Goal: Task Accomplishment & Management: Manage account settings

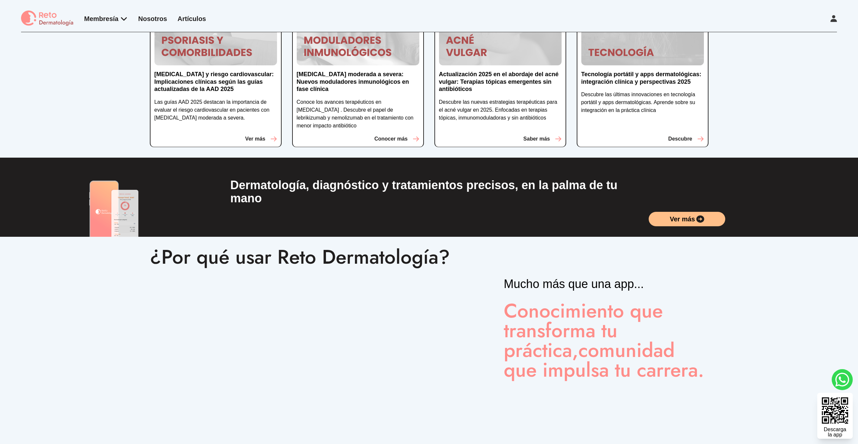
scroll to position [193, 0]
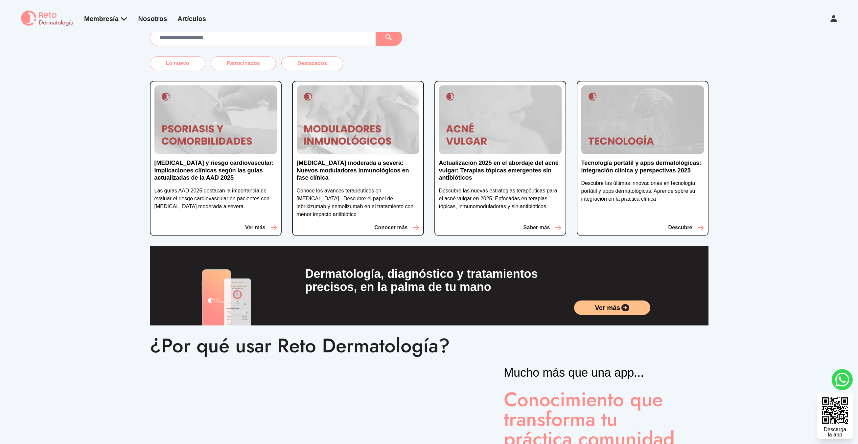
scroll to position [132, 0]
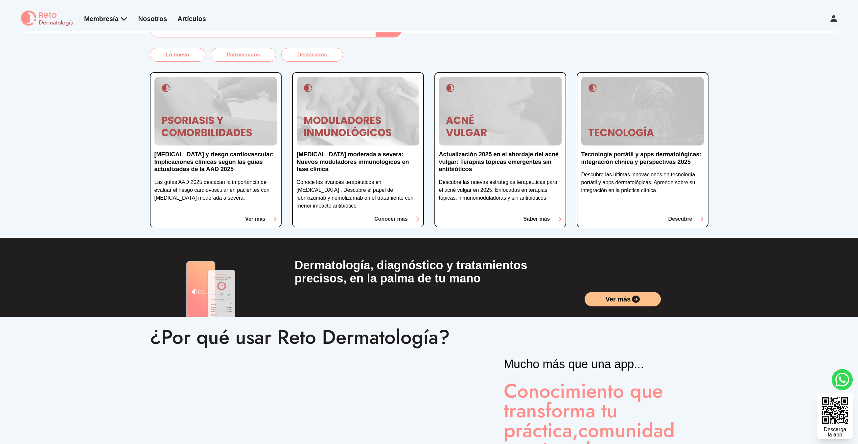
click at [696, 279] on div "Ver más" at bounding box center [647, 288] width 124 height 58
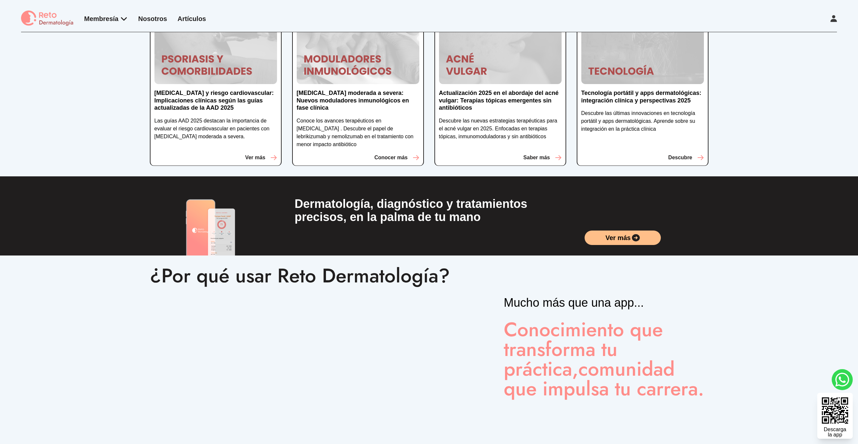
scroll to position [198, 0]
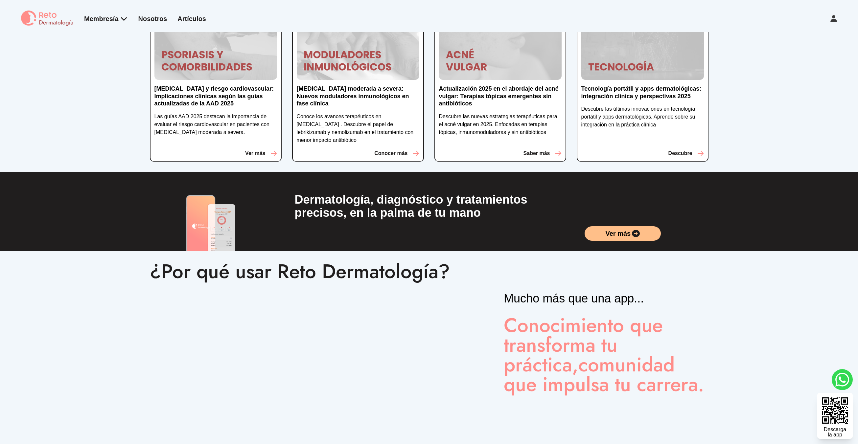
click at [22, 264] on div "¿Por qué usar Reto Dermatología? Mucho más que una app... Conocimiento que tran…" at bounding box center [429, 362] width 858 height 222
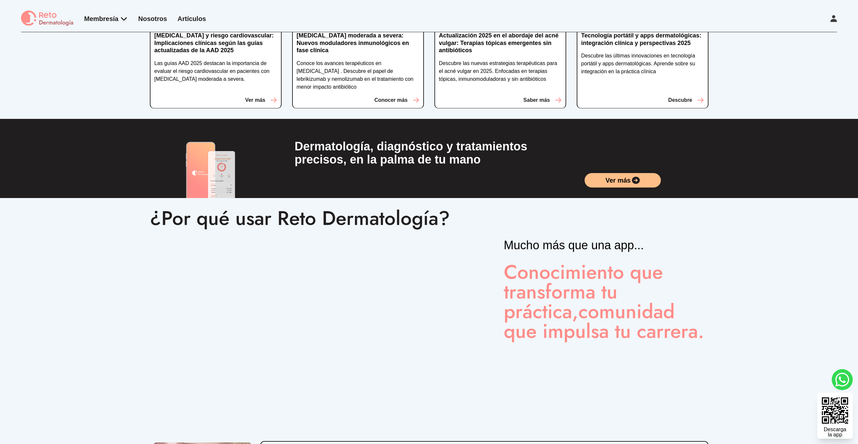
scroll to position [78, 0]
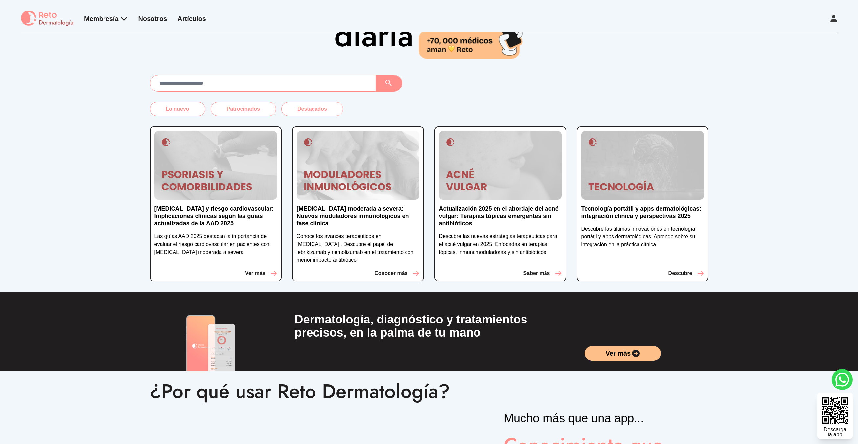
click at [30, 262] on div "Lo nuevo Patrocinados Destacados Psoriasis y riesgo cardiovascular: Implicacion…" at bounding box center [429, 183] width 858 height 217
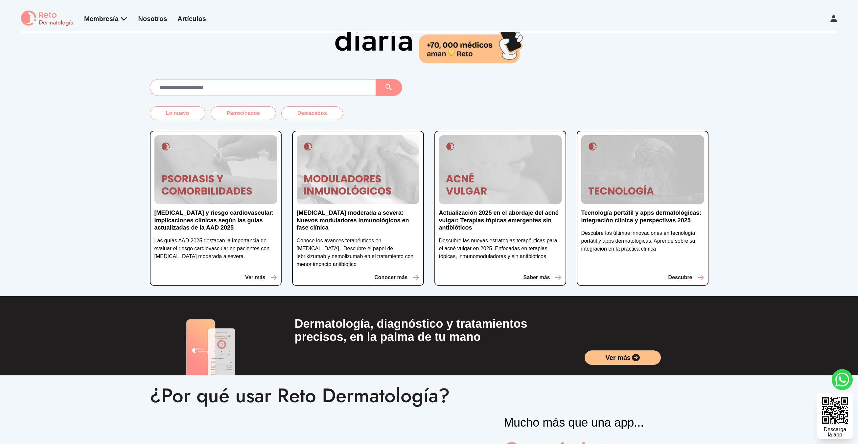
click at [68, 252] on div "Lo nuevo Patrocinados Destacados Psoriasis y riesgo cardiovascular: Implicacion…" at bounding box center [429, 187] width 858 height 217
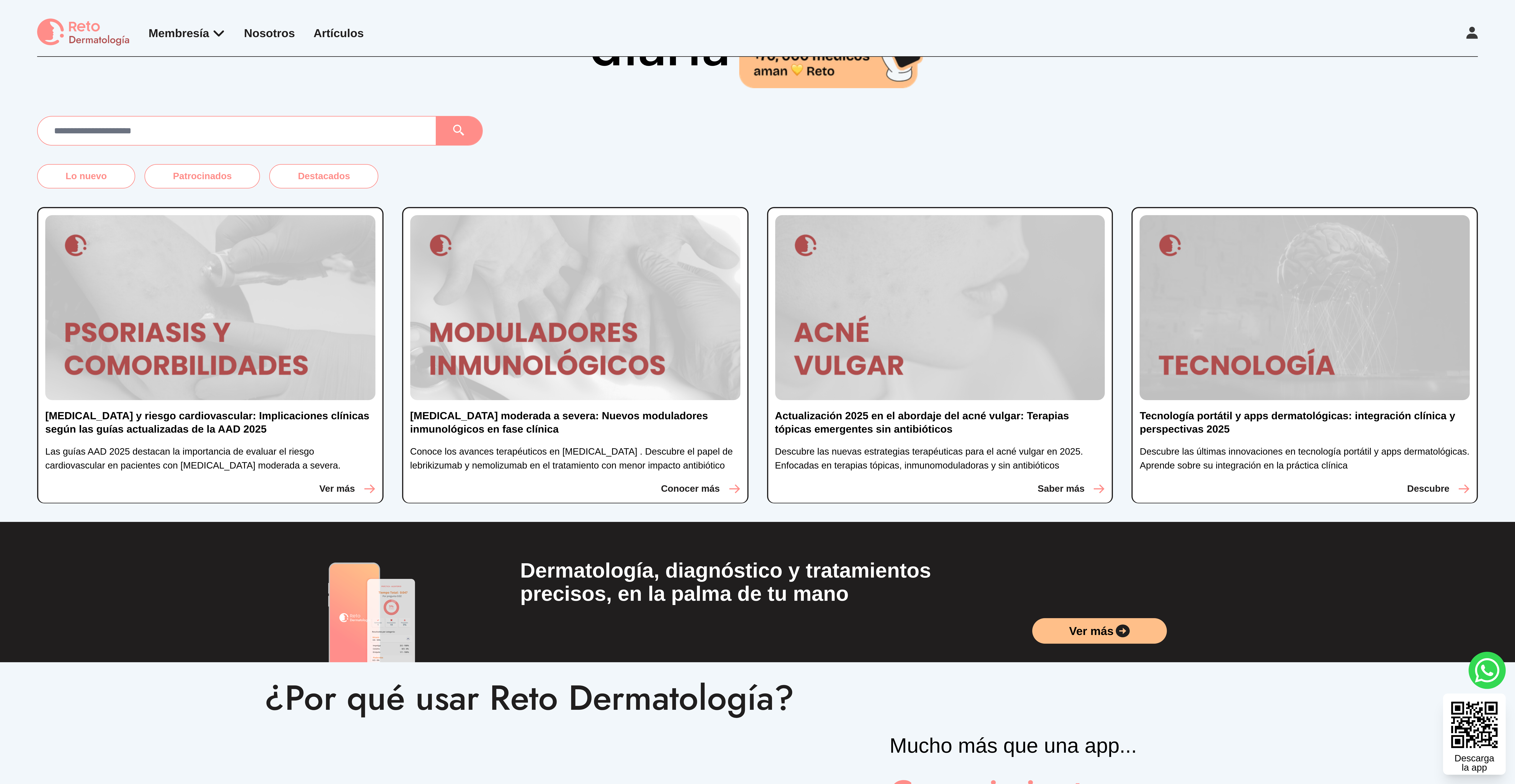
scroll to position [52, 0]
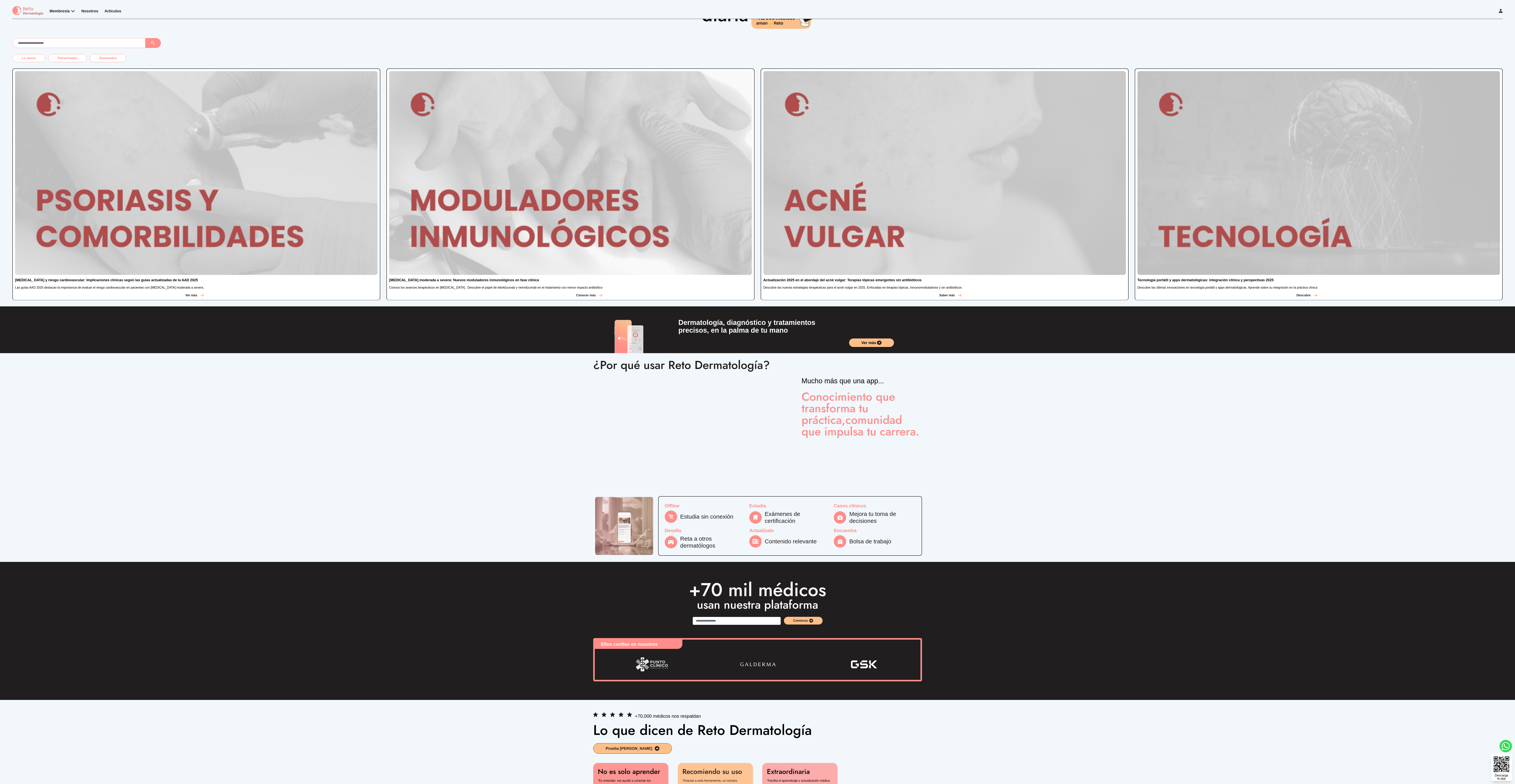
click at [629, 11] on icon at bounding box center [1500, 11] width 4 height 4
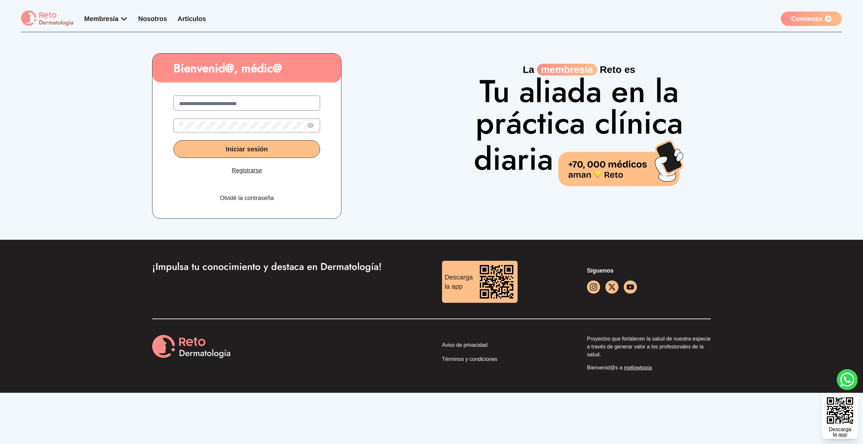
click at [212, 121] on div at bounding box center [247, 126] width 147 height 14
click at [217, 105] on input "text" at bounding box center [246, 104] width 135 height 8
paste input "**********"
click at [296, 153] on button "Iniciar sesión" at bounding box center [247, 149] width 147 height 18
click at [852, 10] on icon "close" at bounding box center [853, 9] width 5 height 5
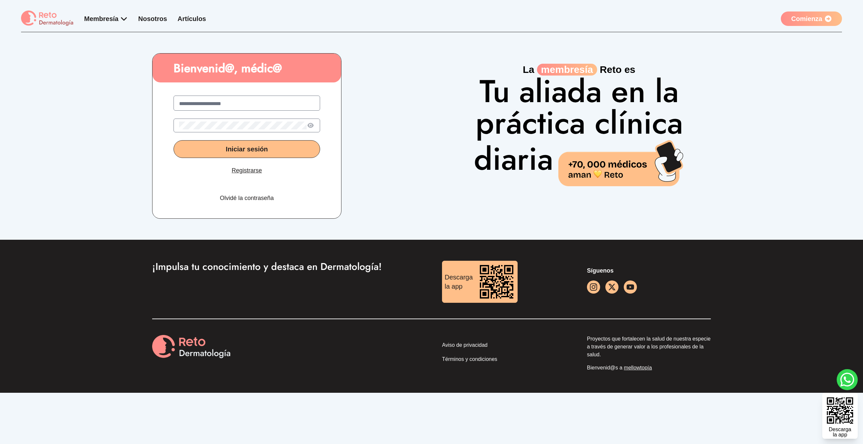
click at [318, 126] on div at bounding box center [247, 126] width 147 height 14
click at [309, 124] on icon at bounding box center [310, 126] width 7 height 6
click at [240, 104] on input "**********" at bounding box center [246, 104] width 135 height 8
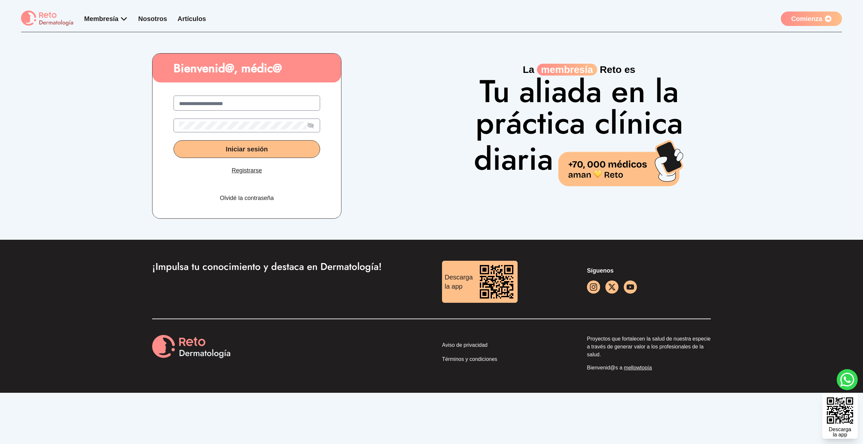
type input "**********"
click at [174, 140] on button "Iniciar sesión" at bounding box center [247, 149] width 147 height 18
click at [371, 100] on div "**********" at bounding box center [284, 136] width 264 height 166
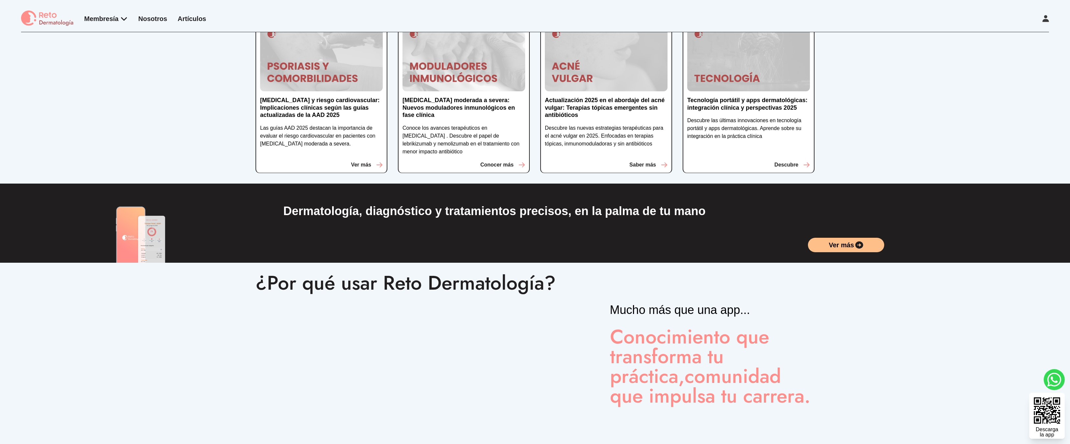
scroll to position [190, 0]
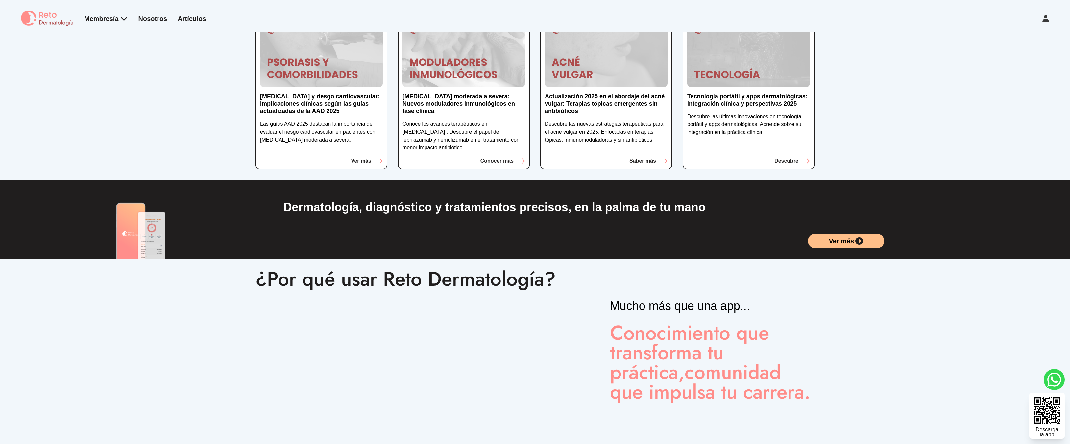
click at [212, 180] on div "Dermatología, diagnóstico y tratamientos precisos, en la palma de tu mano Ver m…" at bounding box center [535, 219] width 1070 height 79
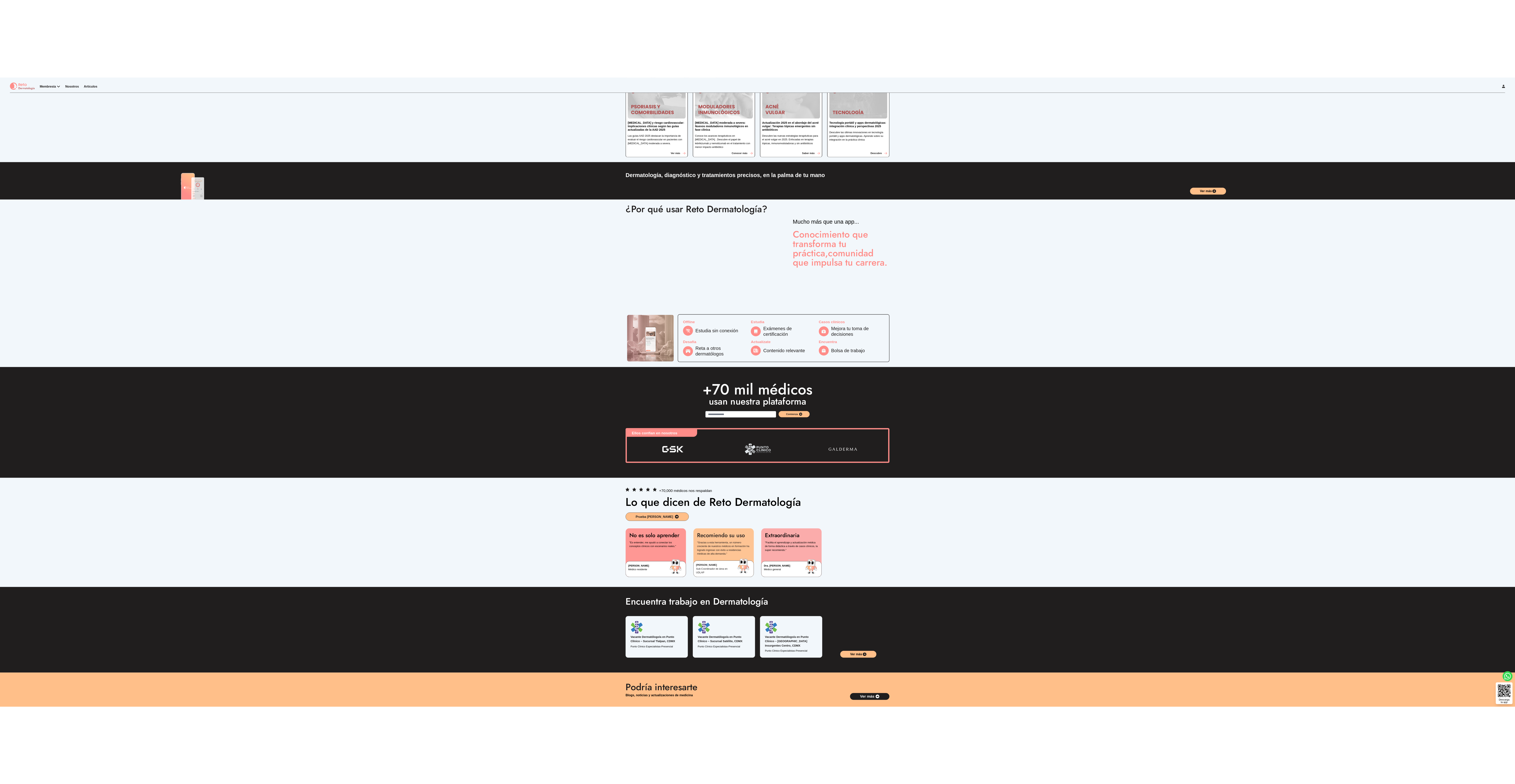
scroll to position [74, 0]
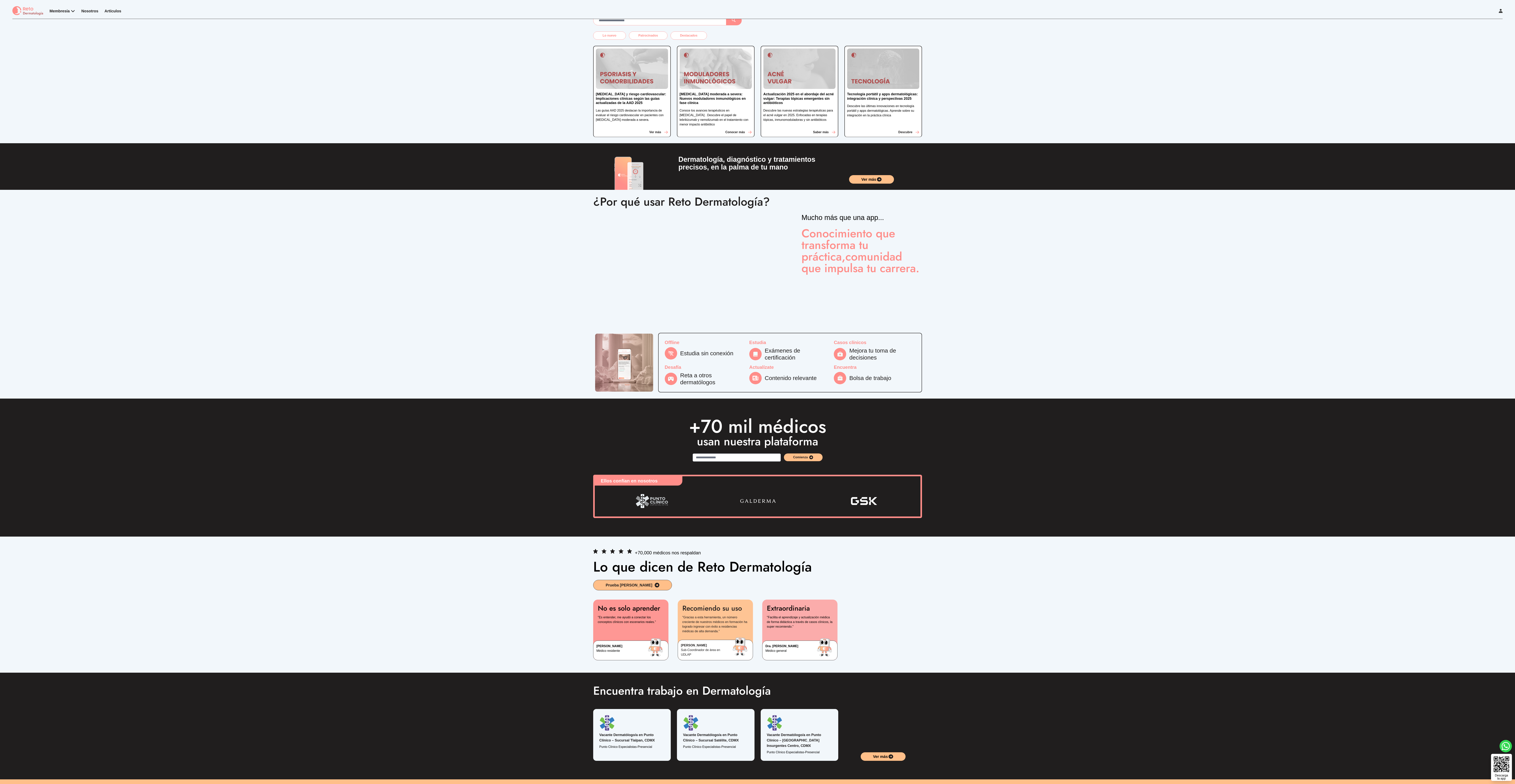
drag, startPoint x: 1203, startPoint y: 281, endPoint x: 1213, endPoint y: 288, distance: 12.2
click at [629, 261] on div "¿Por qué usar Reto Dermatología? Mucho más que una app... Conocimiento que tran…" at bounding box center [757, 255] width 1515 height 131
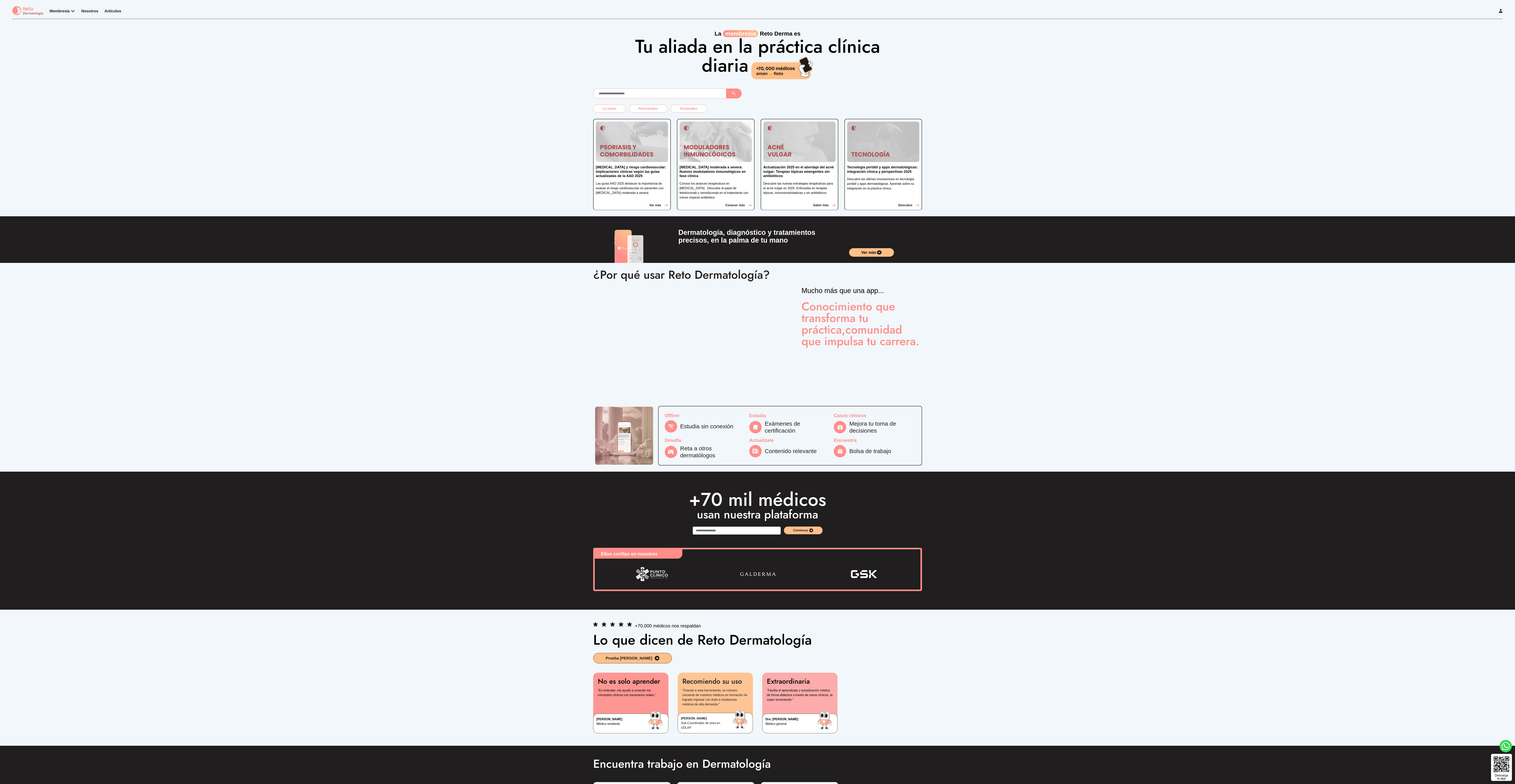
scroll to position [0, 0]
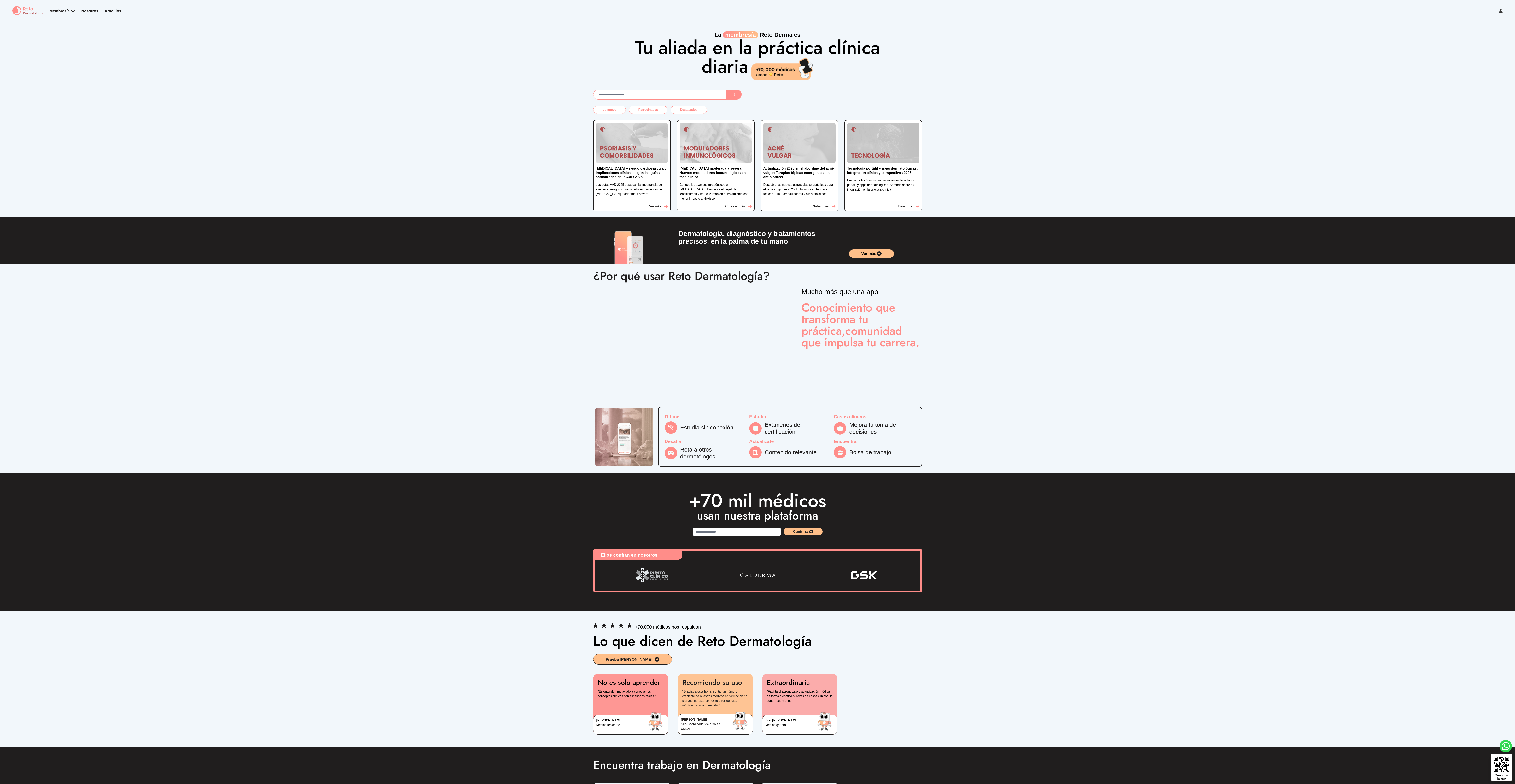
click at [342, 261] on div "¿Por qué usar Reto Dermatología? Mucho más que una app... Conocimiento que tran…" at bounding box center [757, 329] width 1515 height 131
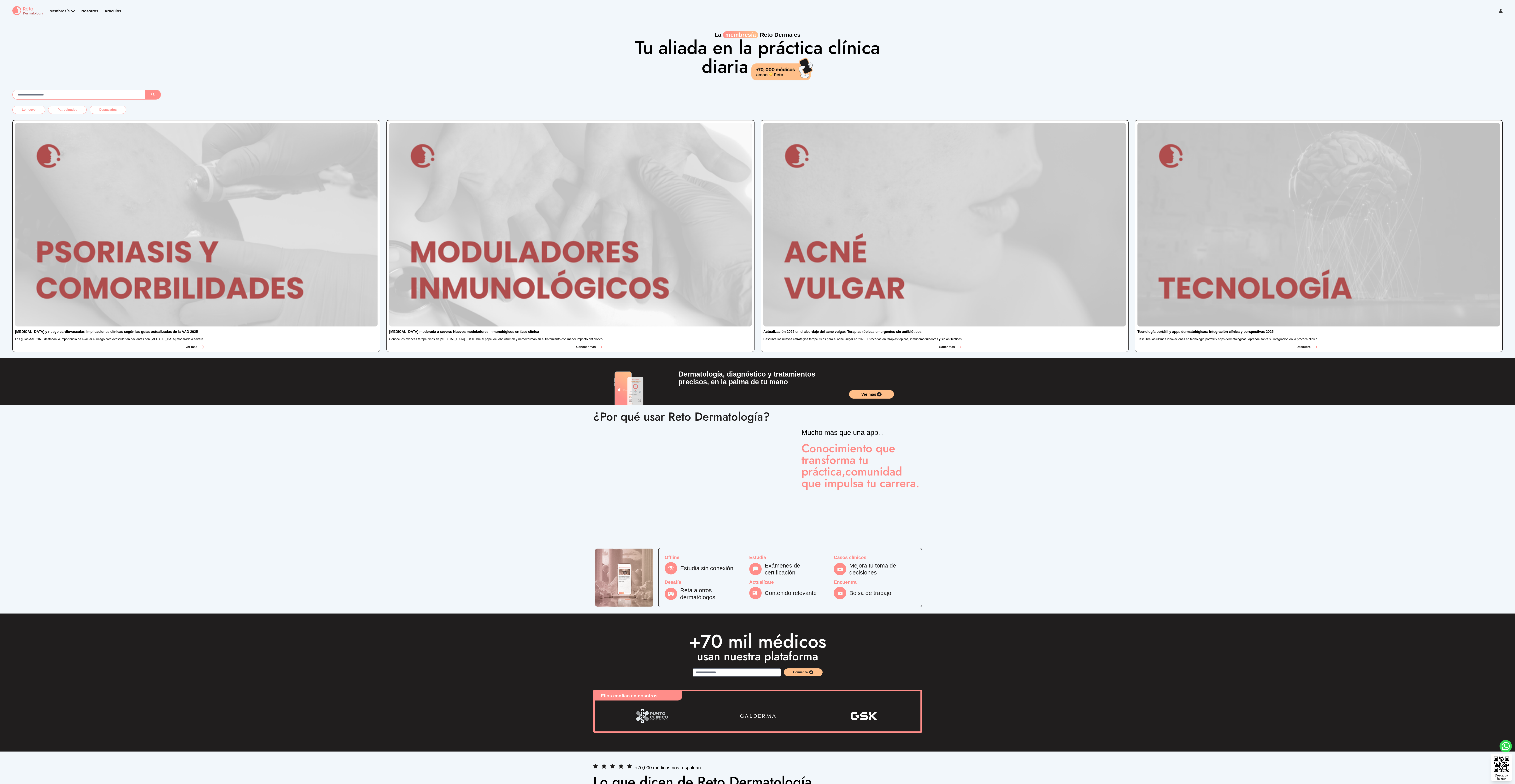
click at [517, 261] on div "¿Por qué usar Reto Dermatología? Mucho más que una app... Conocimiento que tran…" at bounding box center [757, 470] width 1515 height 131
click at [526, 261] on div "¿Por qué usar Reto Dermatología? Mucho más que una app... Conocimiento que tran…" at bounding box center [757, 470] width 1515 height 131
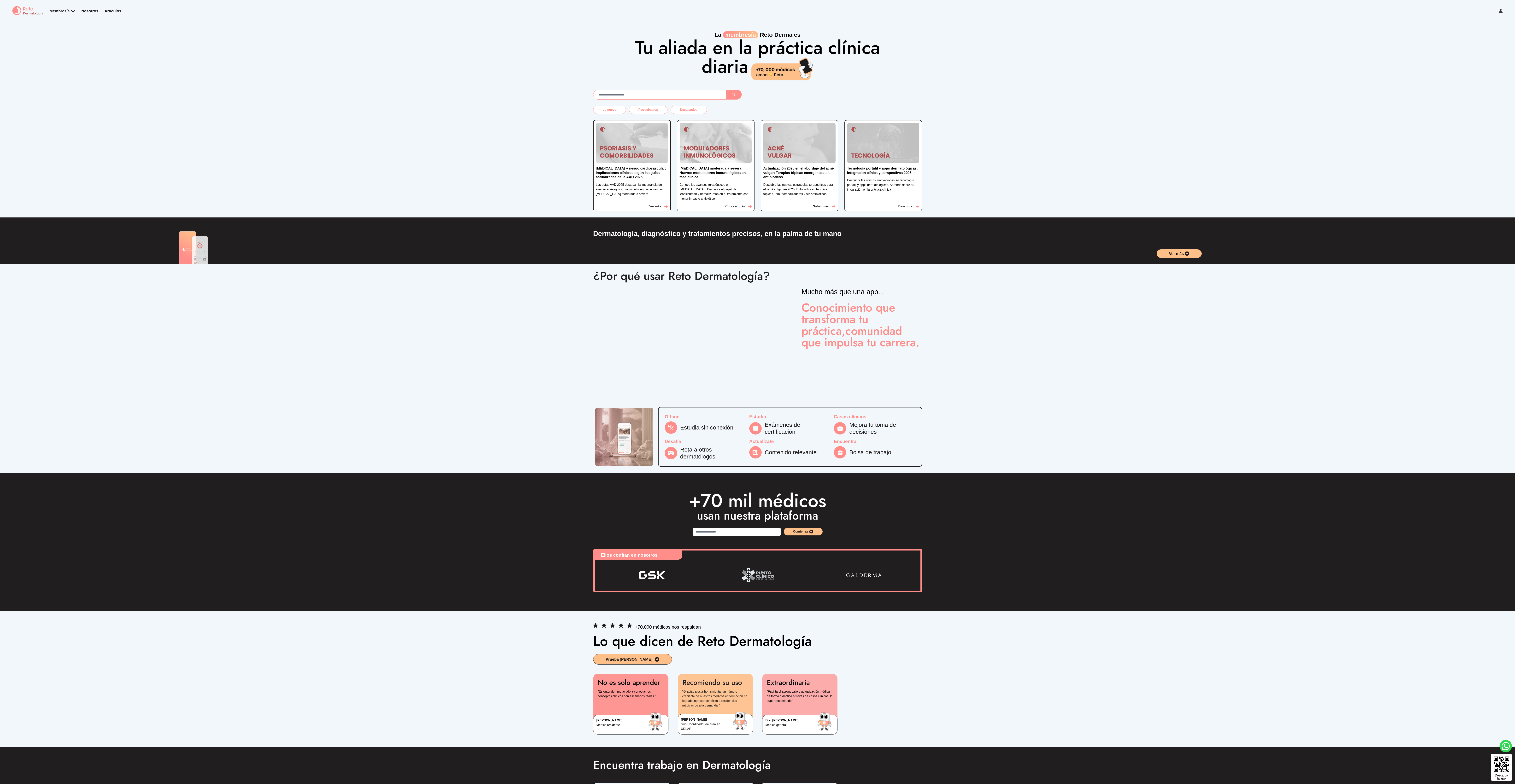
scroll to position [59, 0]
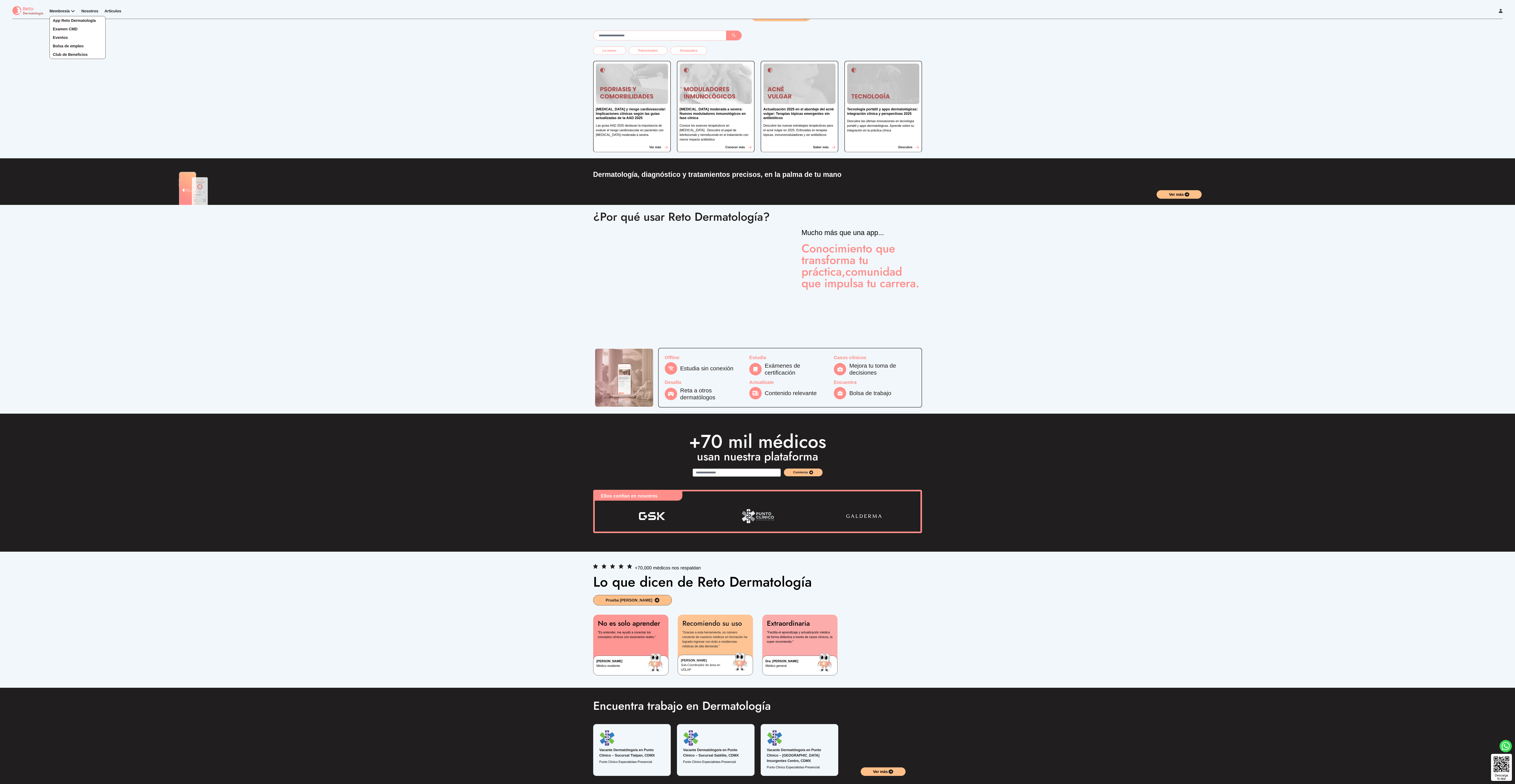
click at [62, 10] on div "App Reto Dermatología Examen CMD Eventos Bolsa de empleo Club de Beneficios" at bounding box center [62, 34] width 26 height 51
click at [64, 19] on span "App Reto Dermatología" at bounding box center [74, 20] width 43 height 4
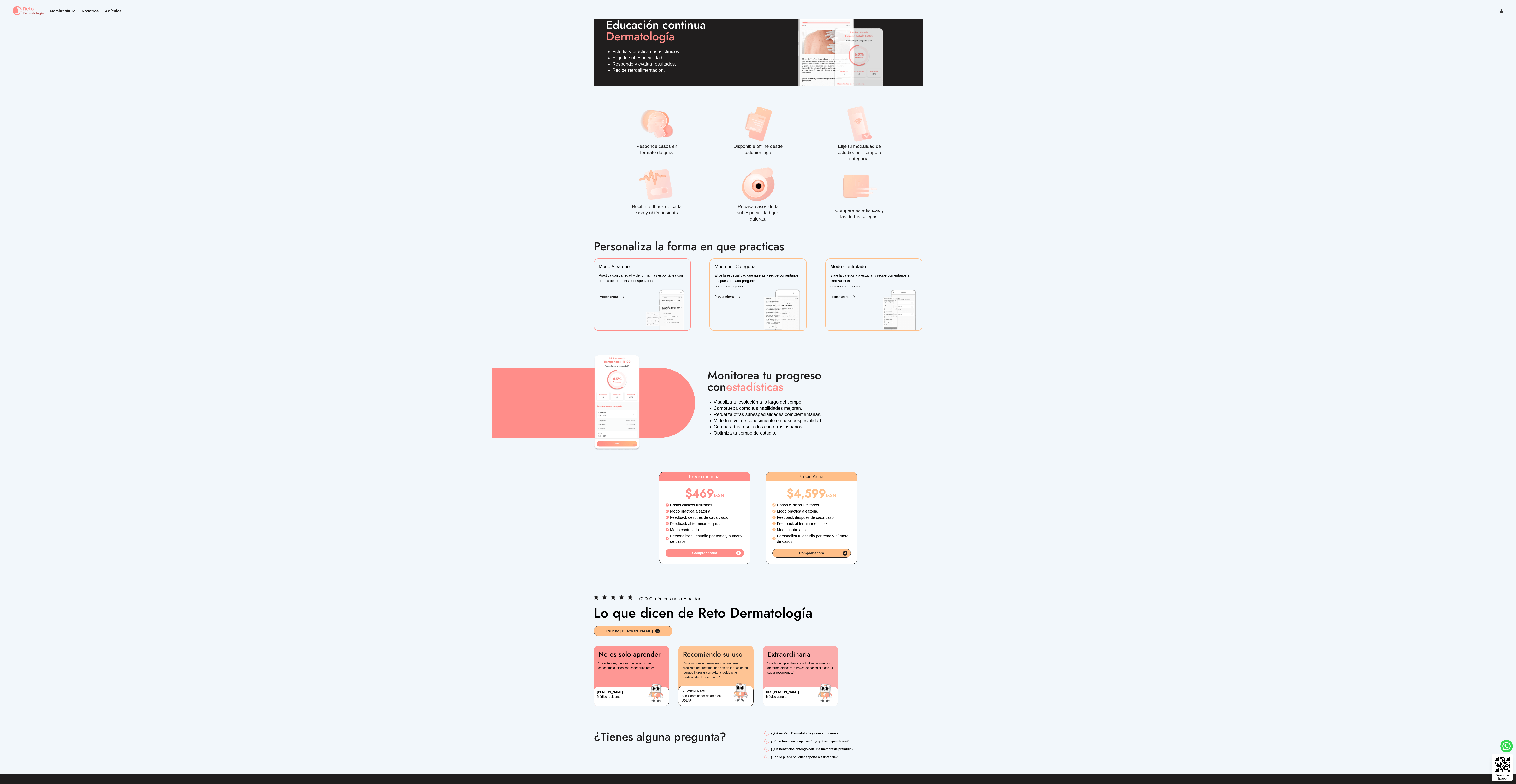
scroll to position [287, 0]
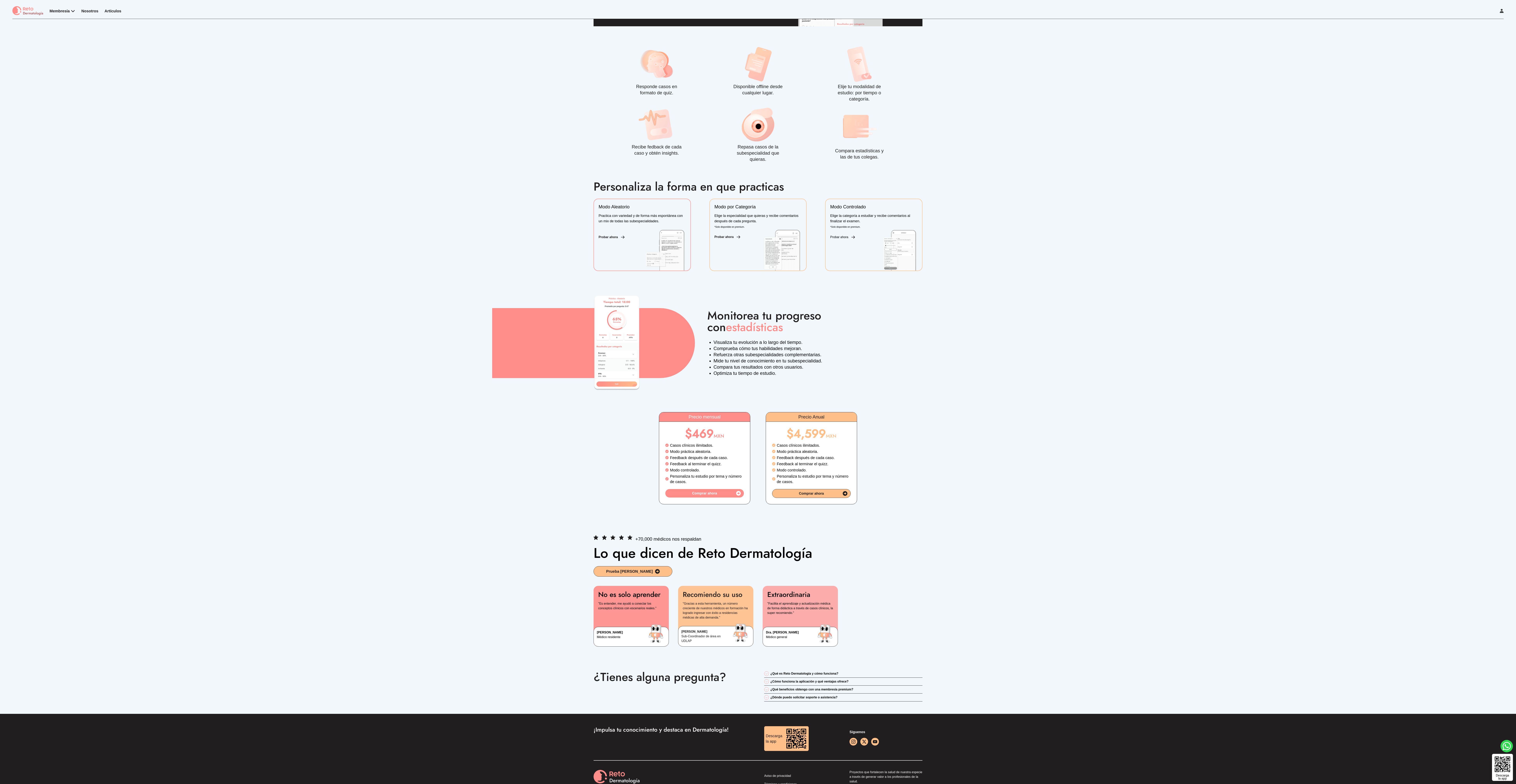
click at [1313, 358] on div "Monitorea tu progreso con estadísticas Visualiza tu evolución a lo largo del ti…" at bounding box center [758, 343] width 1516 height 70
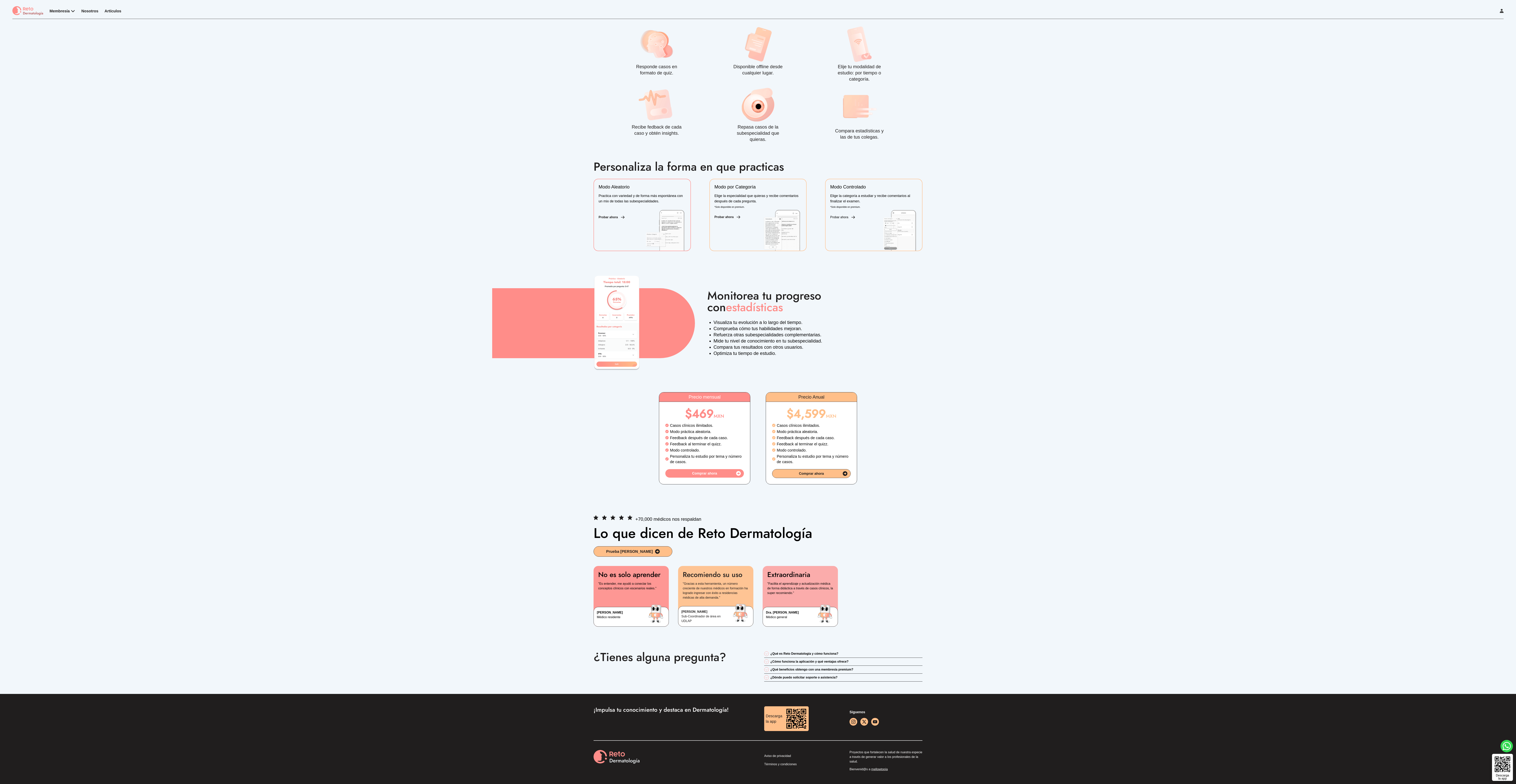
scroll to position [0, 0]
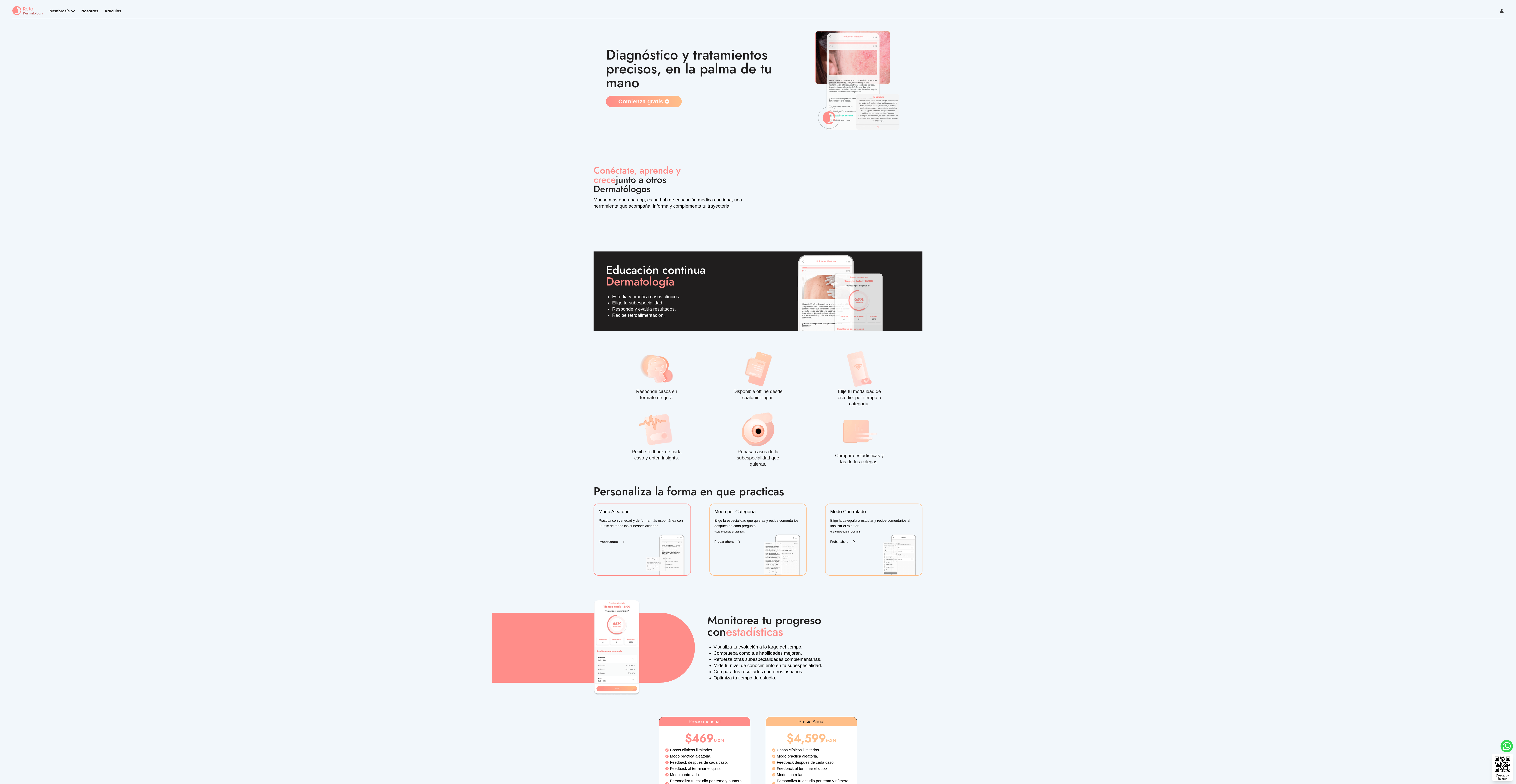
click at [490, 322] on div "Educación continua Dermatología Estudia y practica casos clínicos. Elige tu sub…" at bounding box center [758, 468] width 1516 height 432
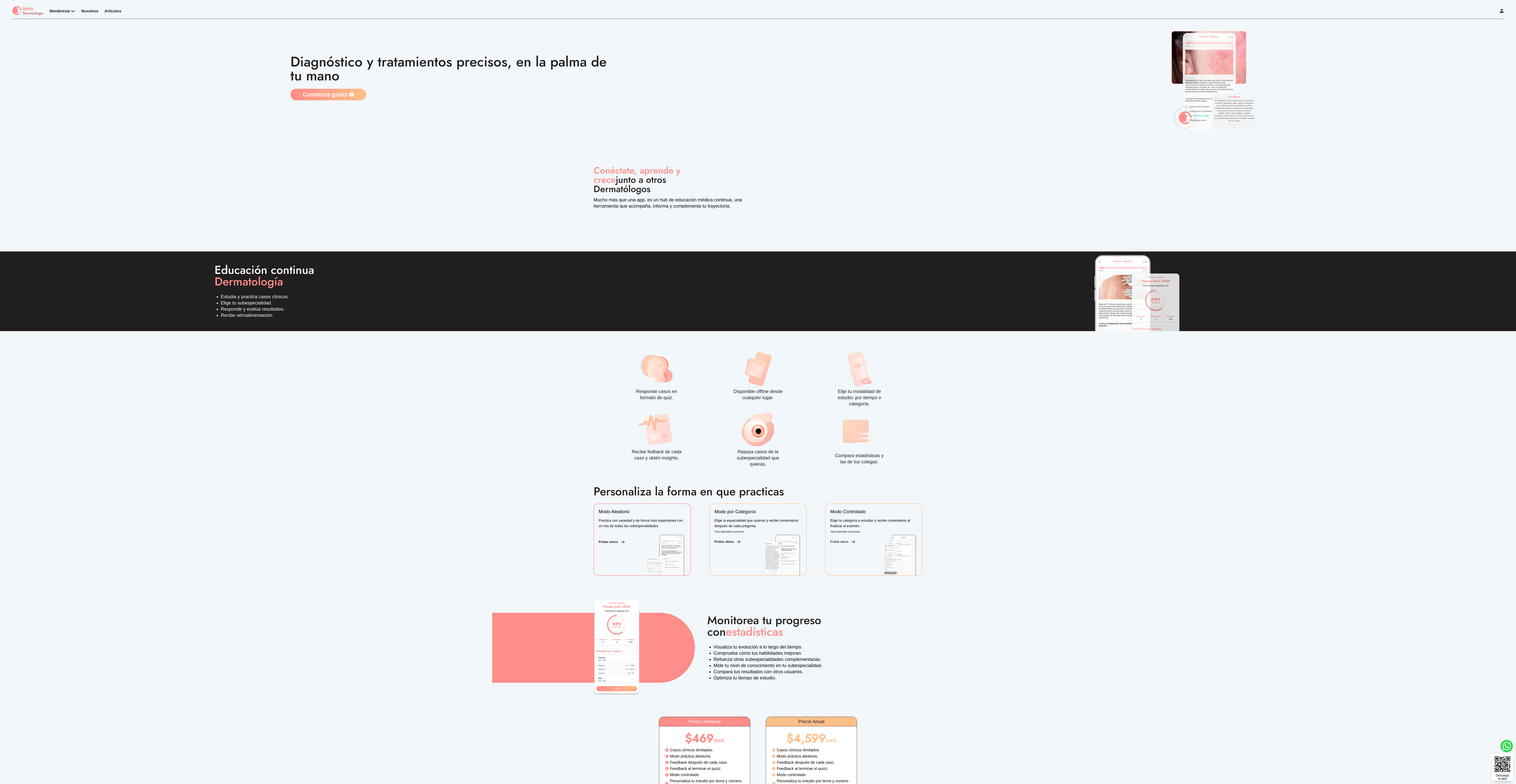
click at [96, 466] on div "Responde casos en formato de quiz. Disponible offline desde cualquier lugar. El…" at bounding box center [758, 408] width 1516 height 155
